Goal: Information Seeking & Learning: Find specific fact

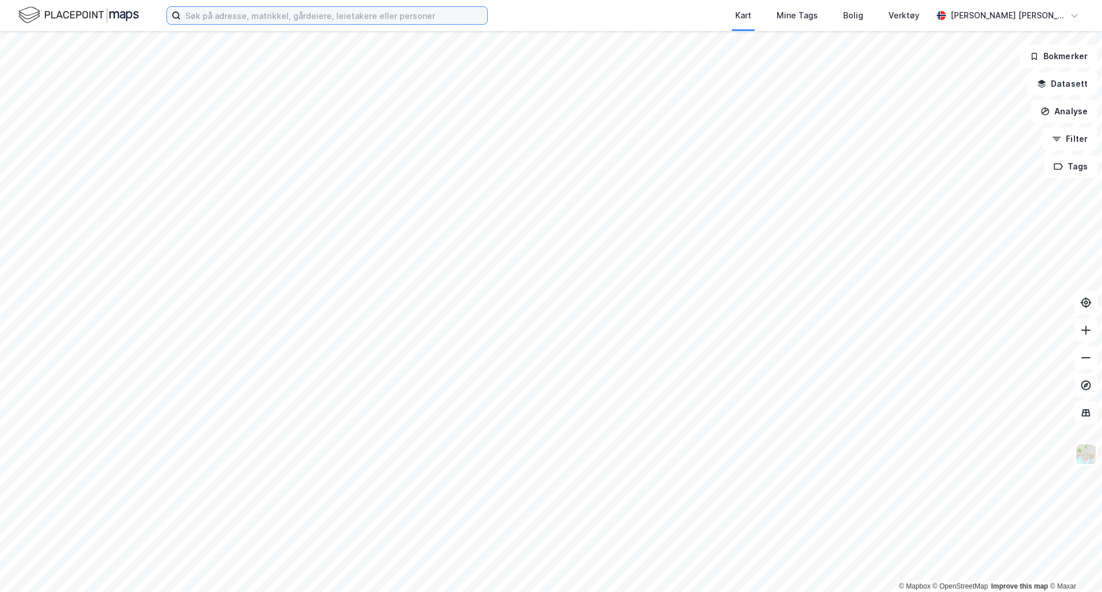
click at [375, 17] on input at bounding box center [334, 15] width 306 height 17
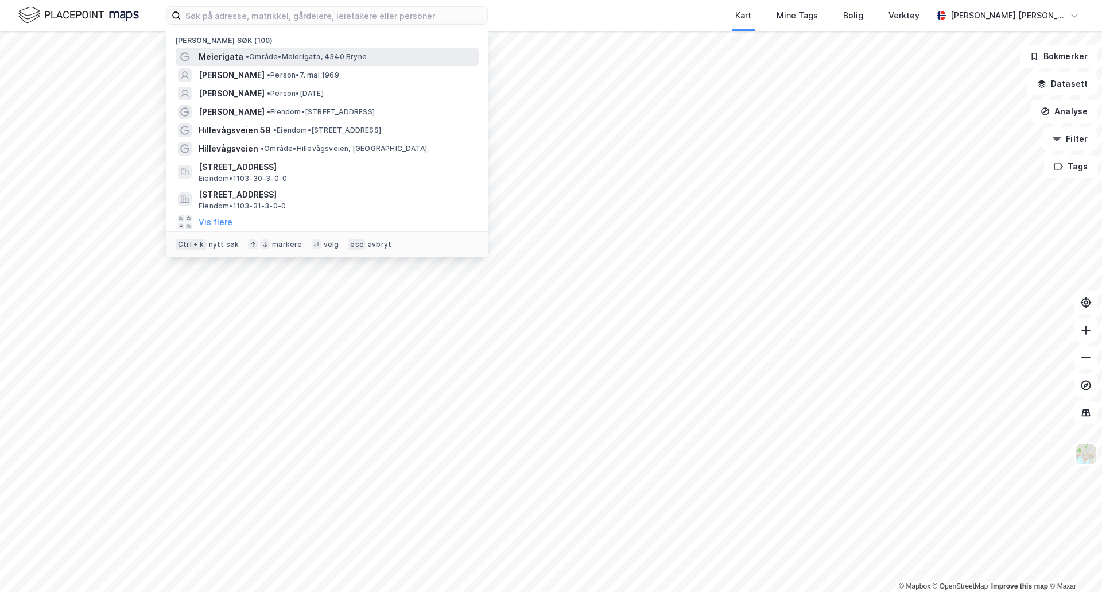
click at [338, 52] on span "• Område • Meierigata, 4340 Bryne" at bounding box center [306, 56] width 121 height 9
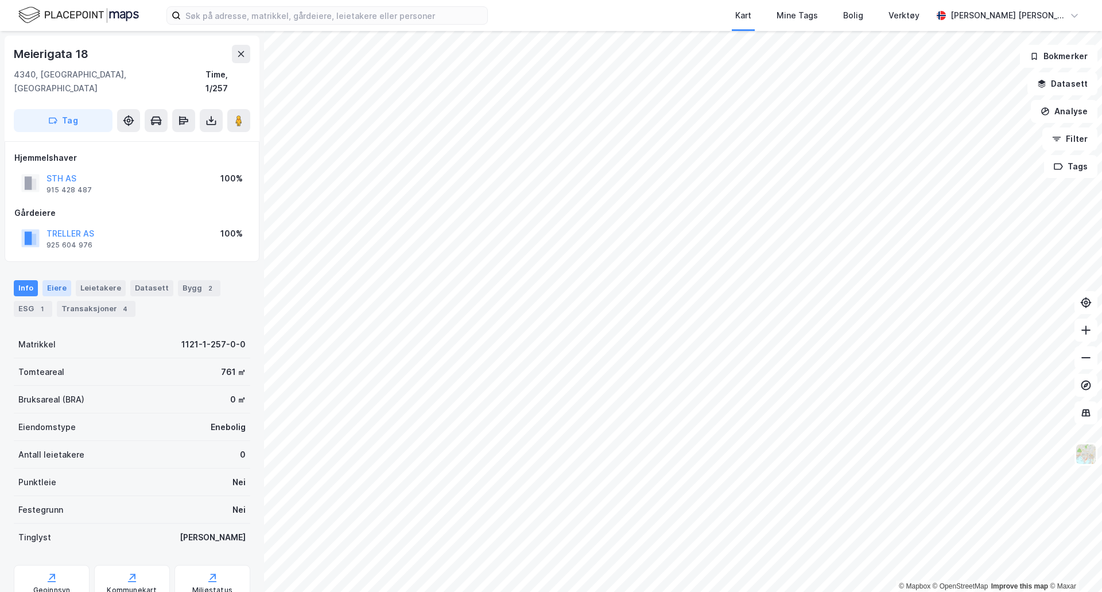
click at [56, 280] on div "Eiere" at bounding box center [56, 288] width 29 height 16
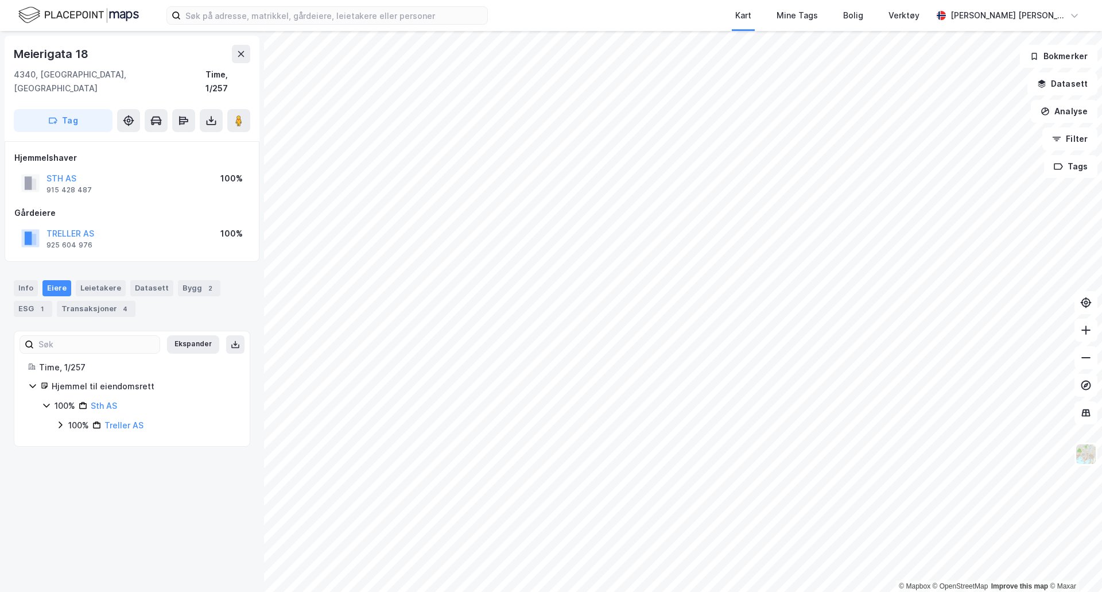
click at [63, 420] on icon at bounding box center [60, 424] width 9 height 9
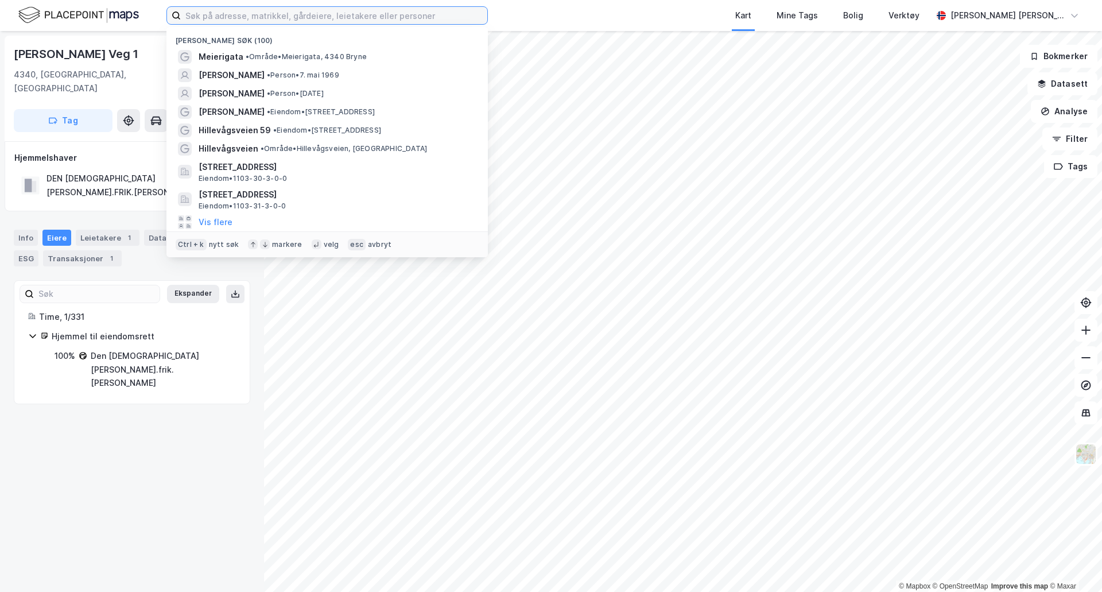
click at [305, 14] on input at bounding box center [334, 15] width 306 height 17
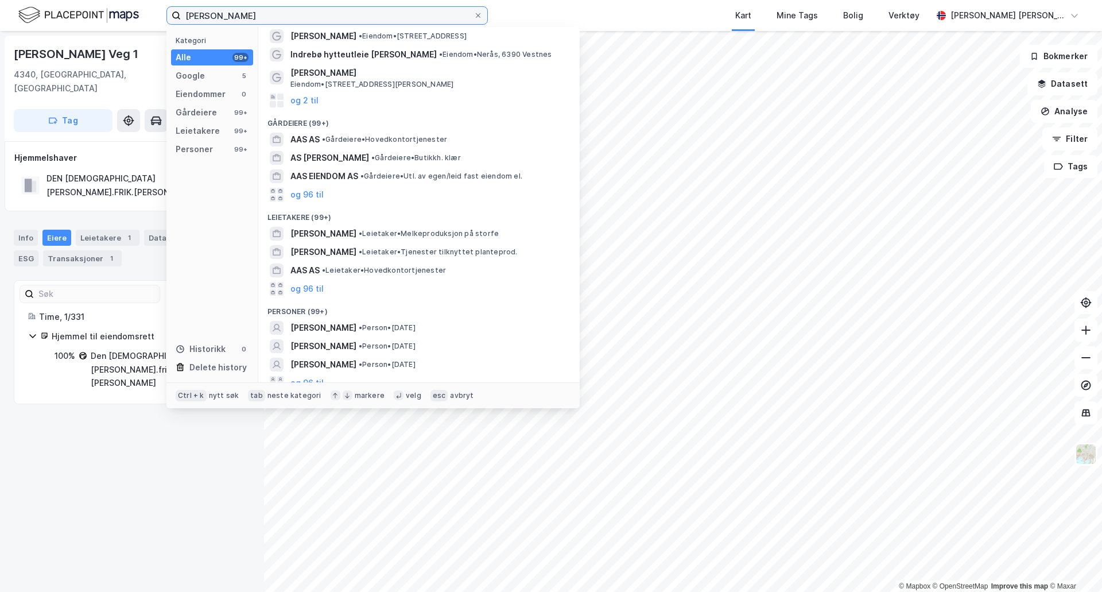
scroll to position [30, 0]
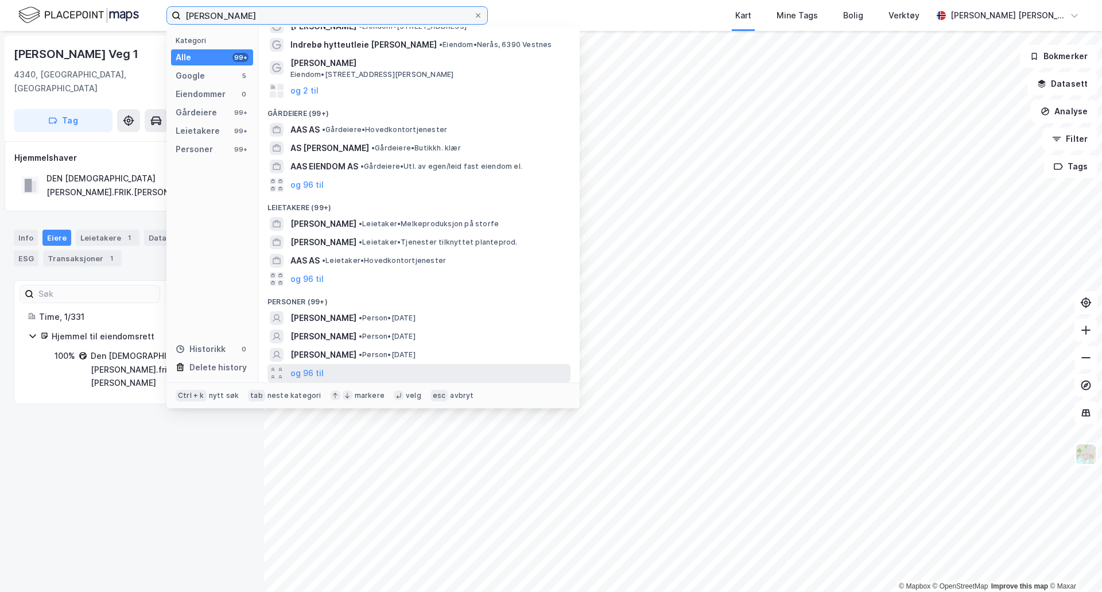
type input "[PERSON_NAME]"
click at [336, 370] on div "og 96 til" at bounding box center [418, 373] width 303 height 18
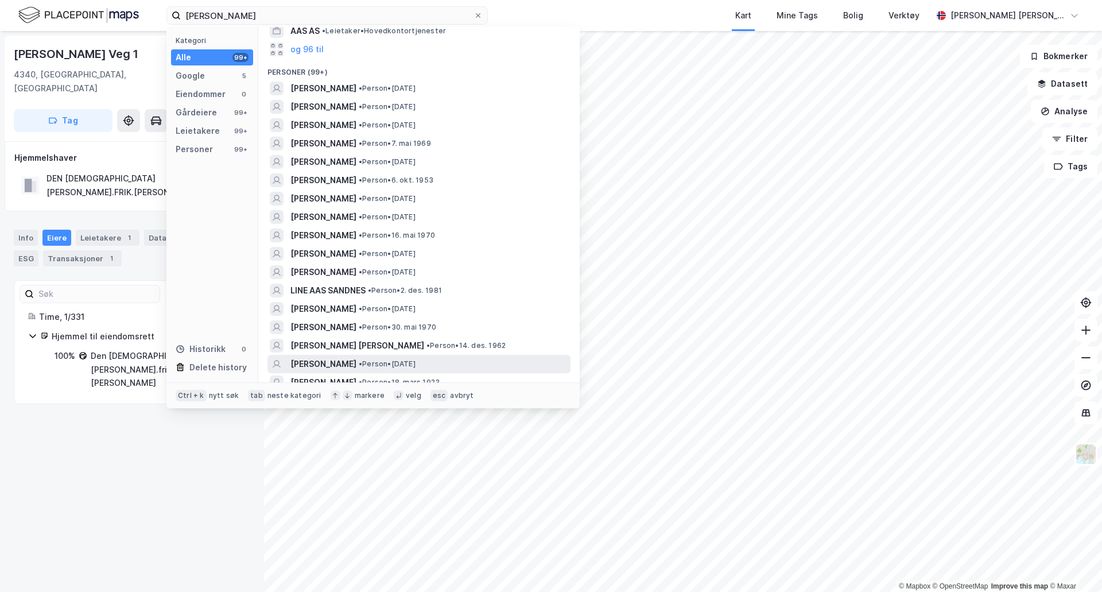
scroll to position [203, 0]
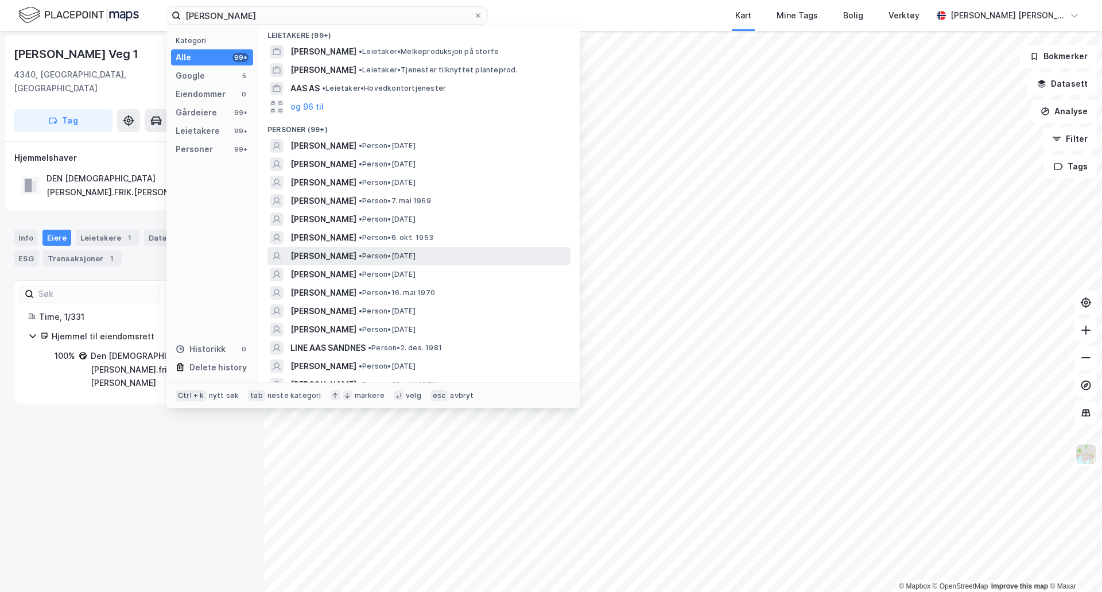
click at [440, 254] on div "[PERSON_NAME] • Person • [DATE]" at bounding box center [429, 256] width 278 height 14
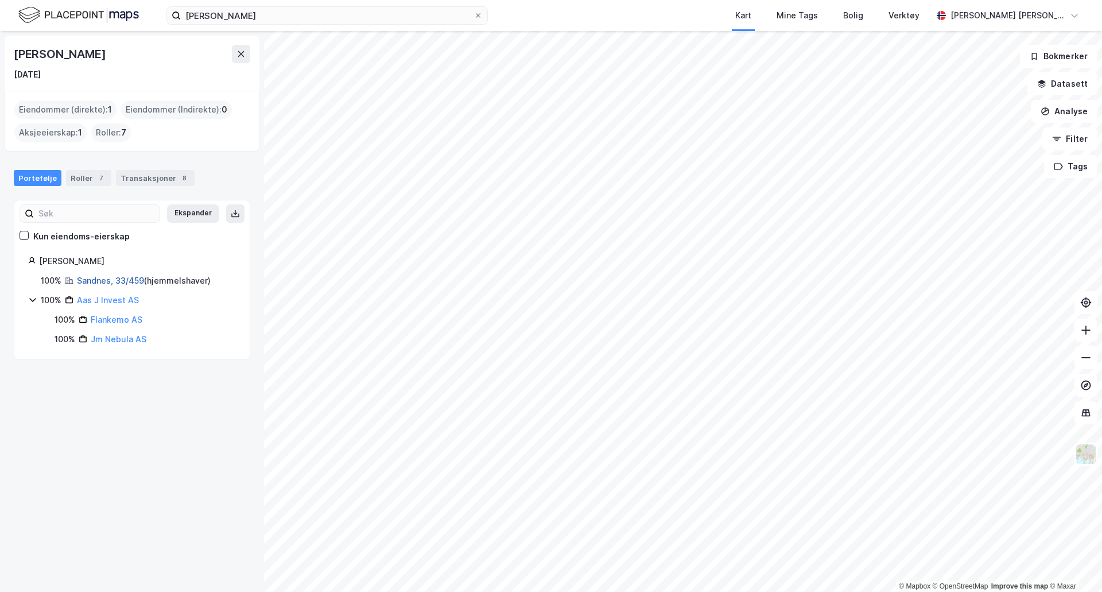
click at [87, 279] on link "Sandnes, 33/459" at bounding box center [110, 280] width 67 height 10
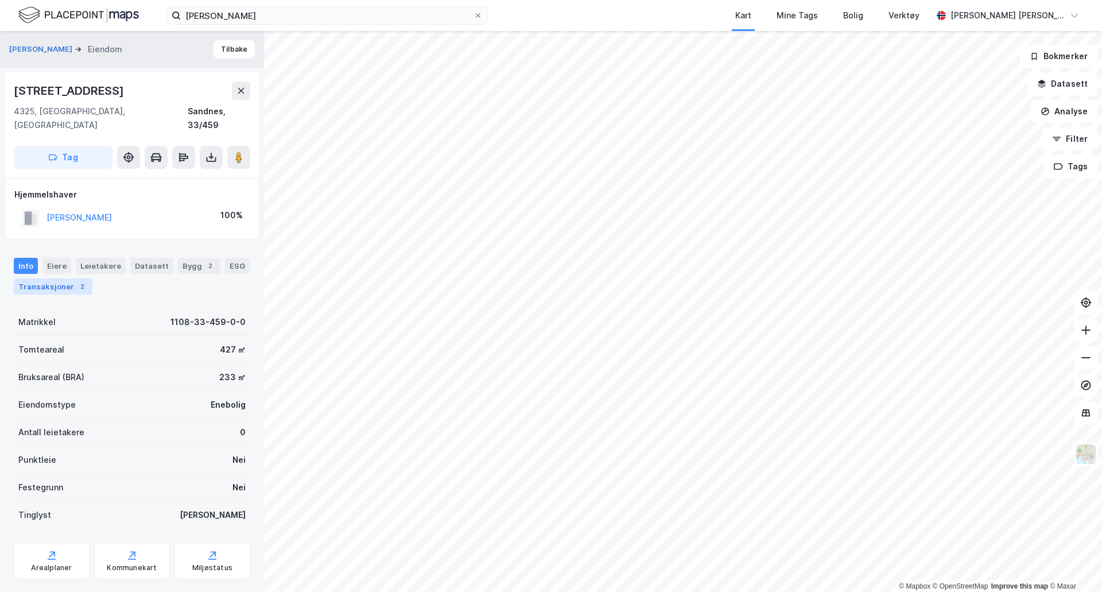
click at [71, 278] on div "Transaksjoner 2" at bounding box center [53, 286] width 79 height 16
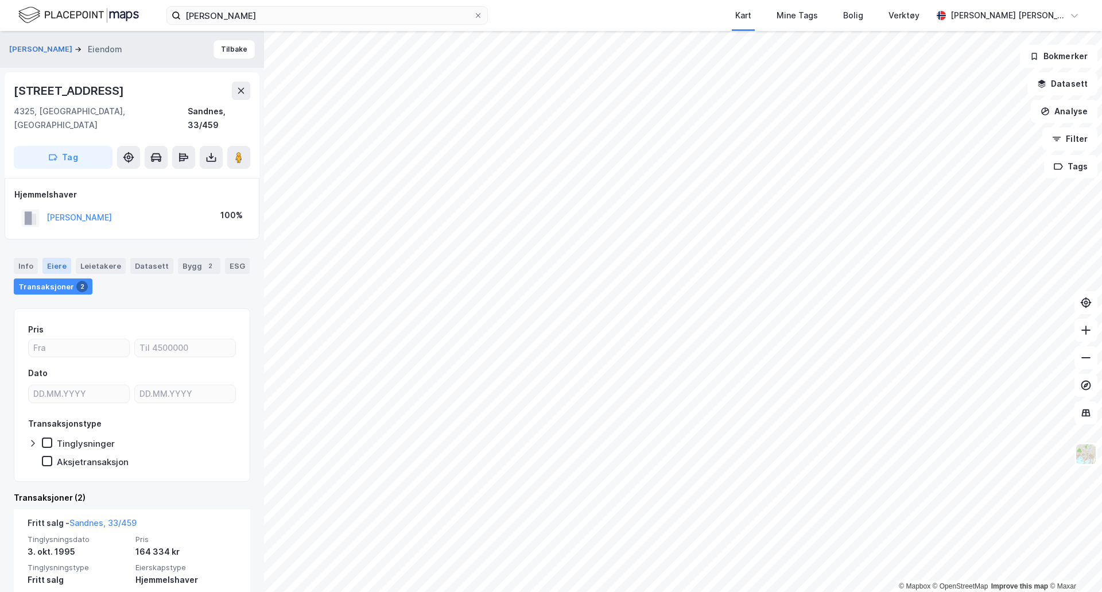
click at [65, 258] on div "Eiere" at bounding box center [56, 266] width 29 height 16
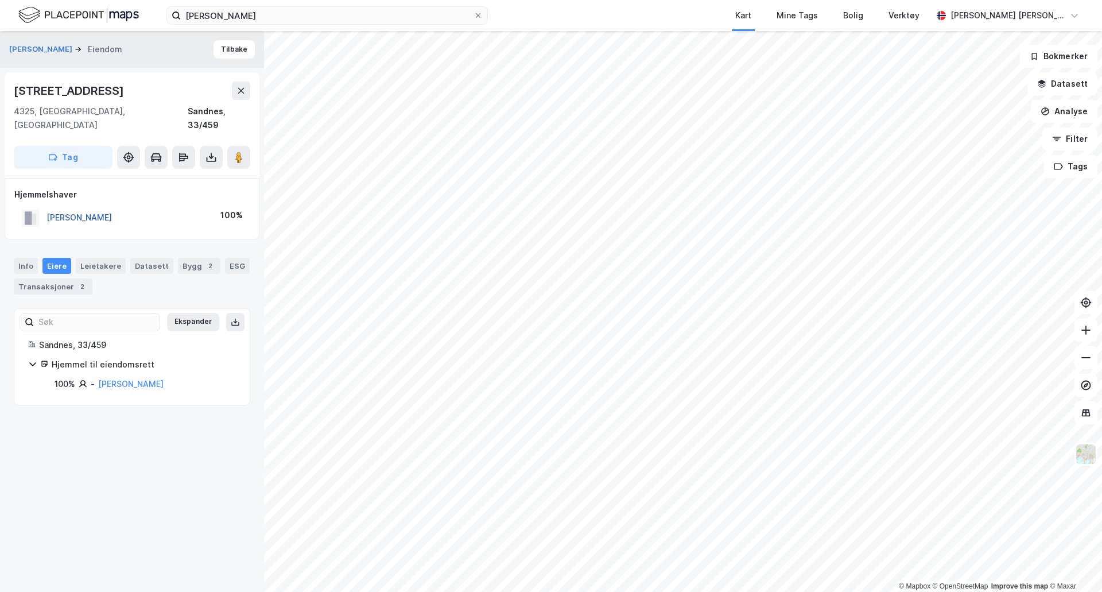
click at [0, 0] on button "[PERSON_NAME]" at bounding box center [0, 0] width 0 height 0
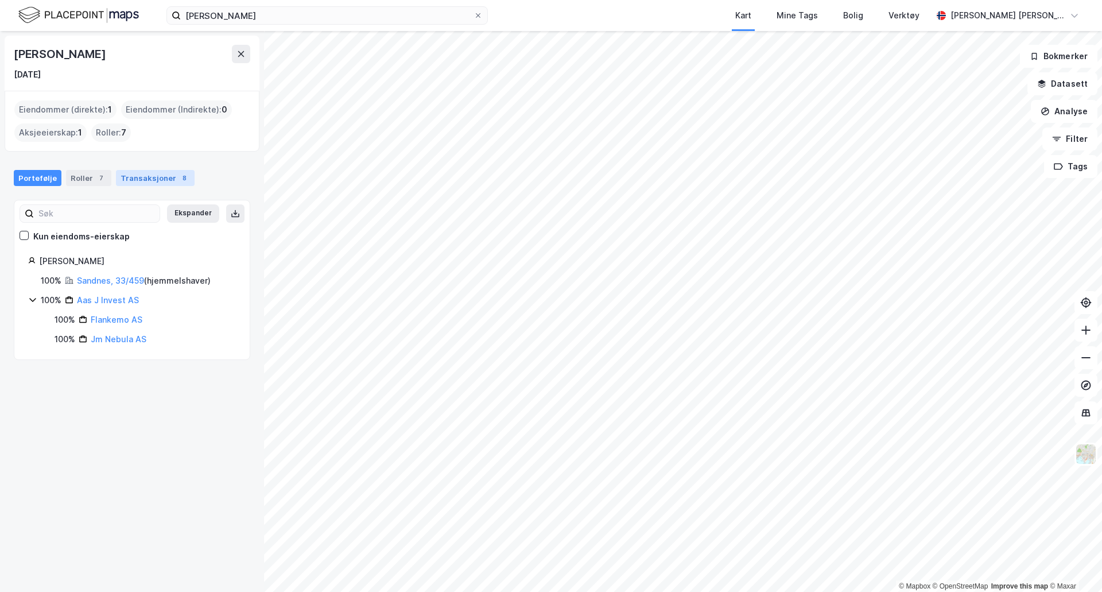
click at [149, 179] on div "Transaksjoner 8" at bounding box center [155, 178] width 79 height 16
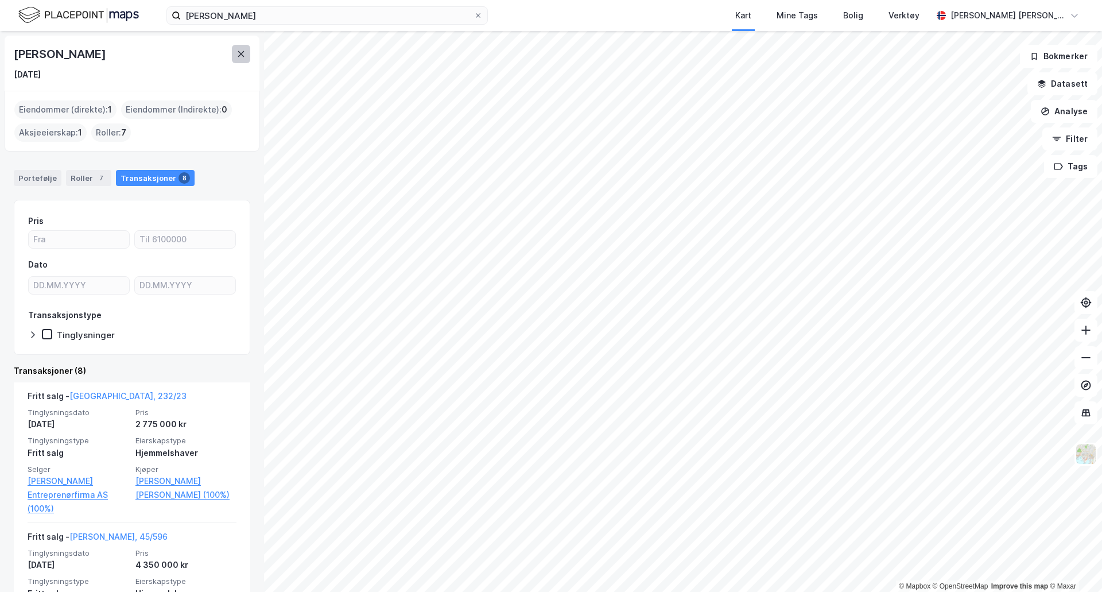
click at [236, 45] on button at bounding box center [241, 54] width 18 height 18
